Goal: Find contact information: Find contact information

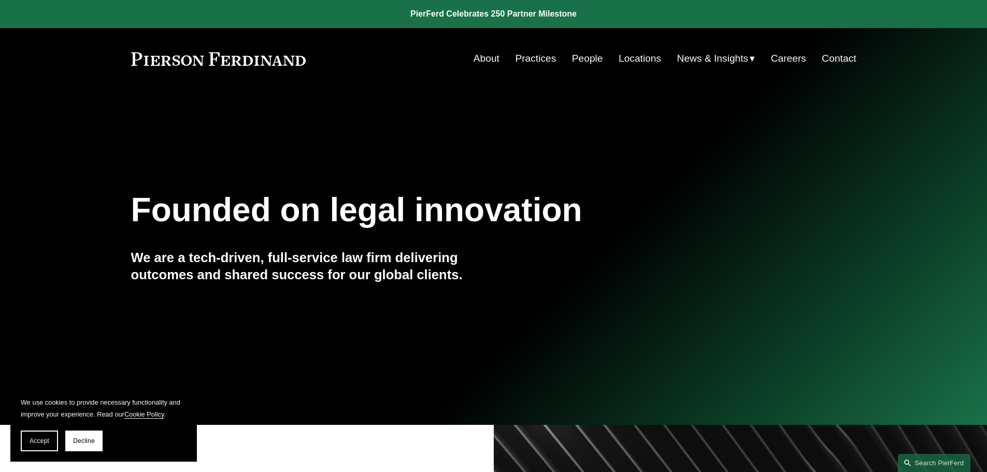
click at [594, 64] on link "People" at bounding box center [587, 59] width 31 height 20
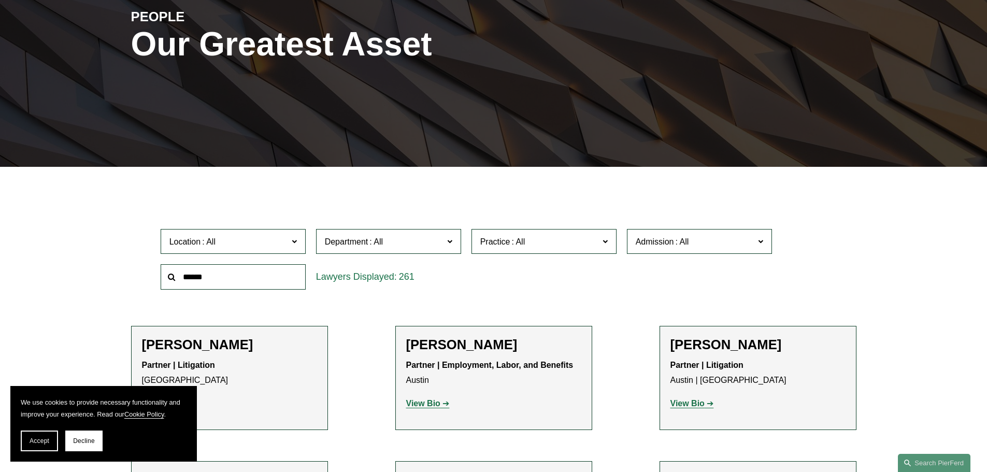
scroll to position [155, 0]
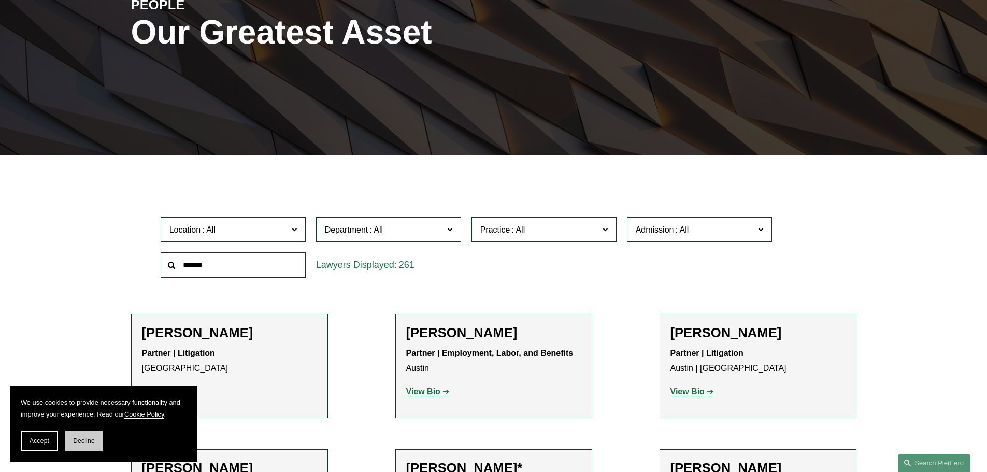
click at [99, 445] on button "Decline" at bounding box center [83, 441] width 37 height 21
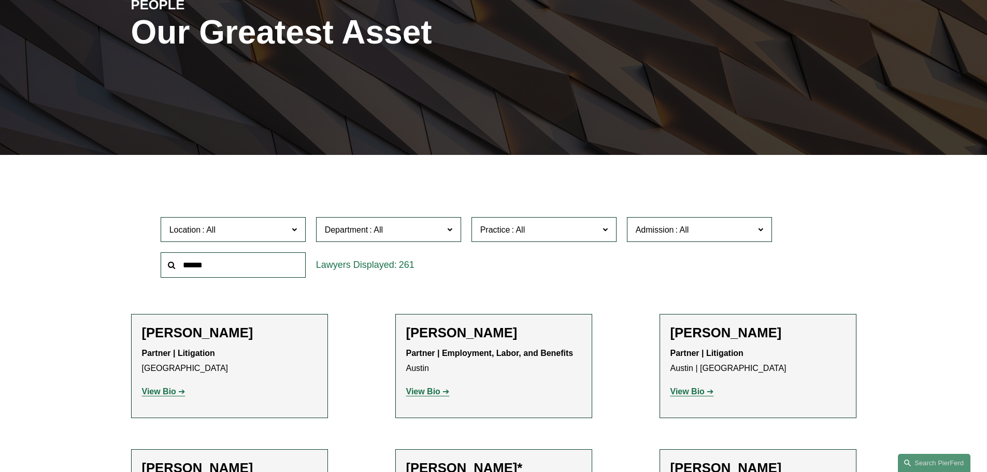
click at [216, 270] on input "text" at bounding box center [233, 264] width 145 height 25
type input "***"
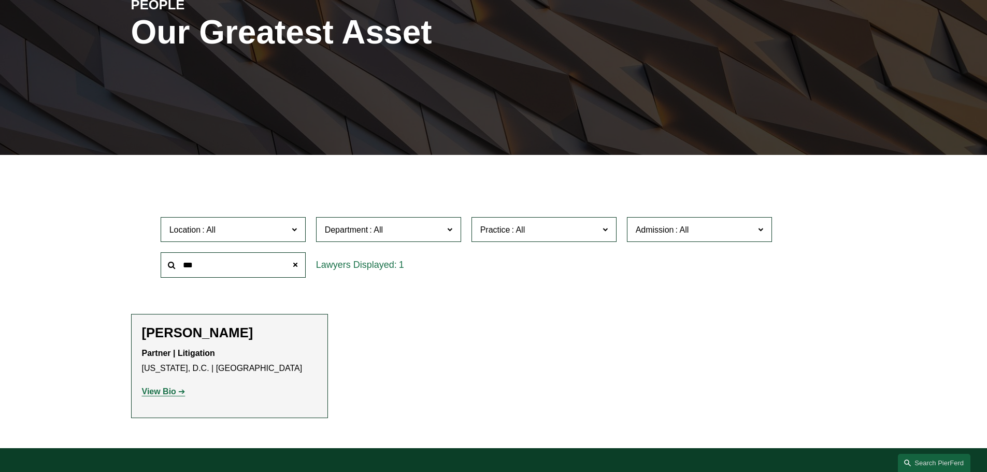
click at [176, 392] on strong "View Bio" at bounding box center [159, 391] width 34 height 9
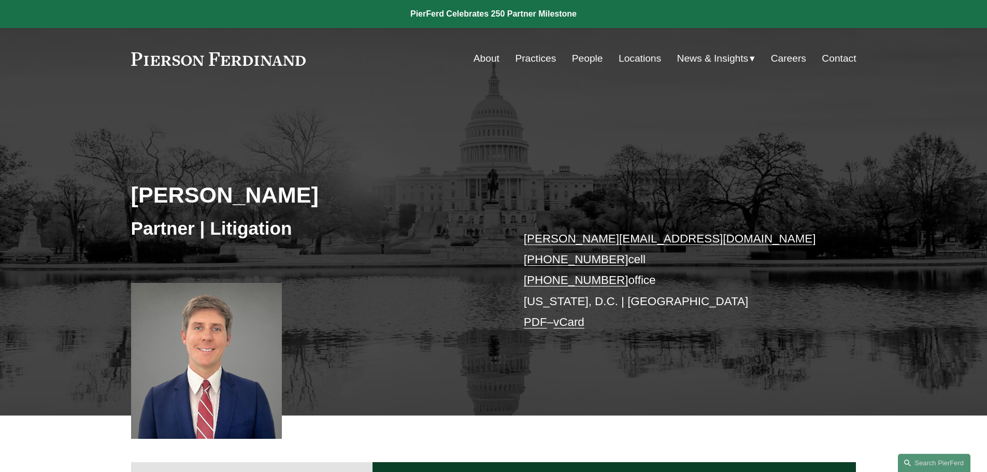
click at [571, 325] on link "vCard" at bounding box center [568, 322] width 31 height 13
click at [539, 324] on link "PDF" at bounding box center [535, 322] width 23 height 13
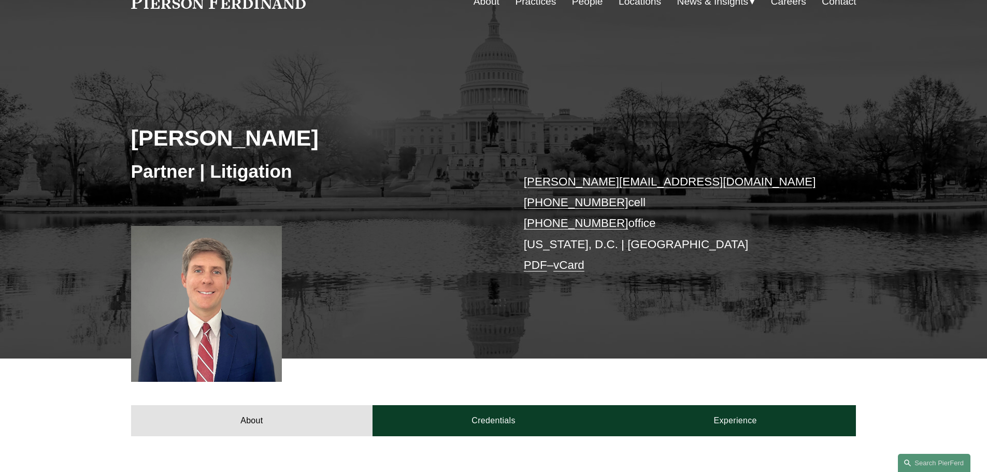
scroll to position [311, 0]
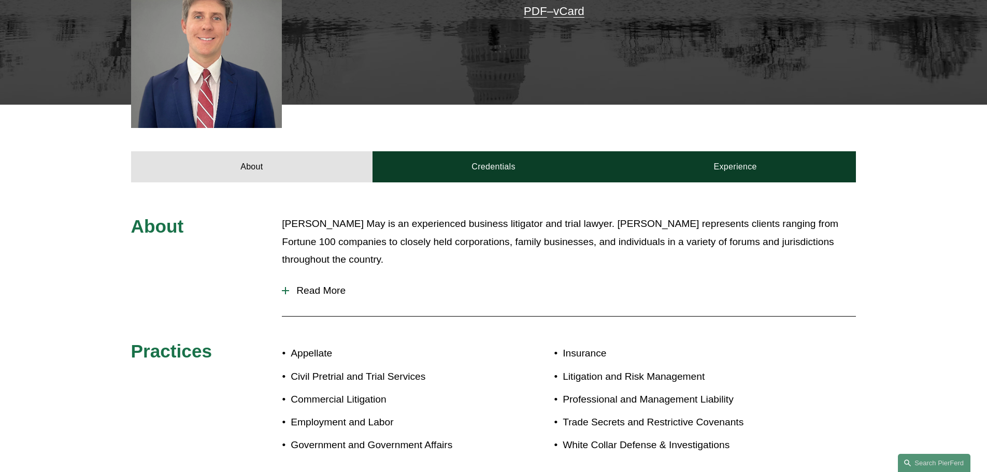
click at [294, 292] on span "Read More" at bounding box center [572, 290] width 567 height 11
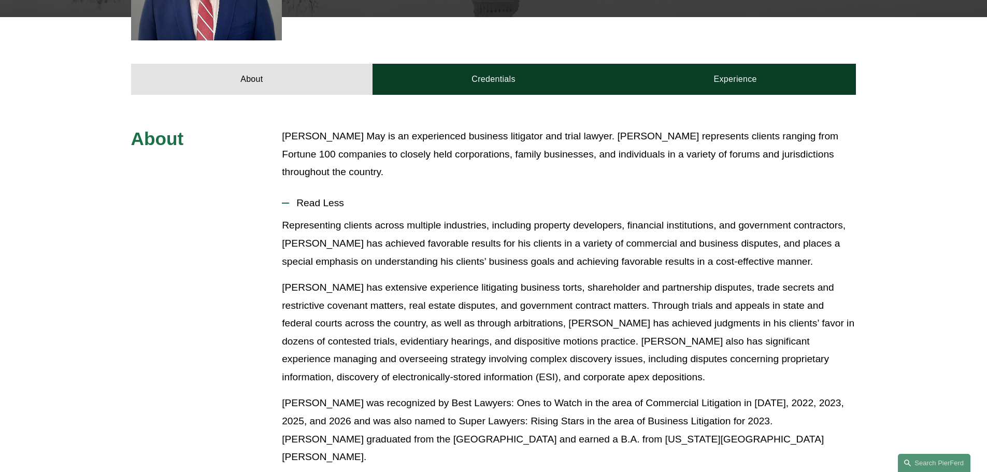
scroll to position [414, 0]
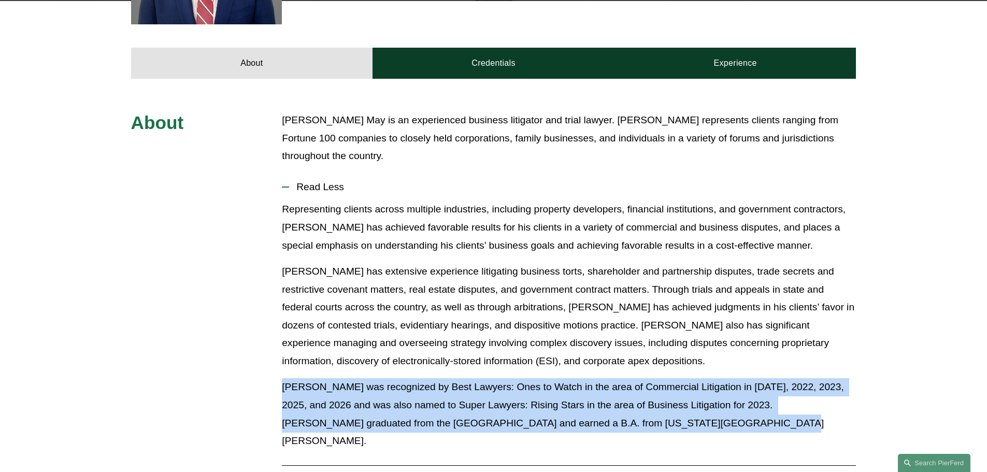
drag, startPoint x: 283, startPoint y: 387, endPoint x: 689, endPoint y: 421, distance: 407.7
click at [689, 421] on p "Matt was recognized by Best Lawyers: Ones to Watch in the area of Commercial Li…" at bounding box center [569, 413] width 574 height 71
copy p "Matt was recognized by Best Lawyers: Ones to Watch in the area of Commercial Li…"
